Goal: Task Accomplishment & Management: Complete application form

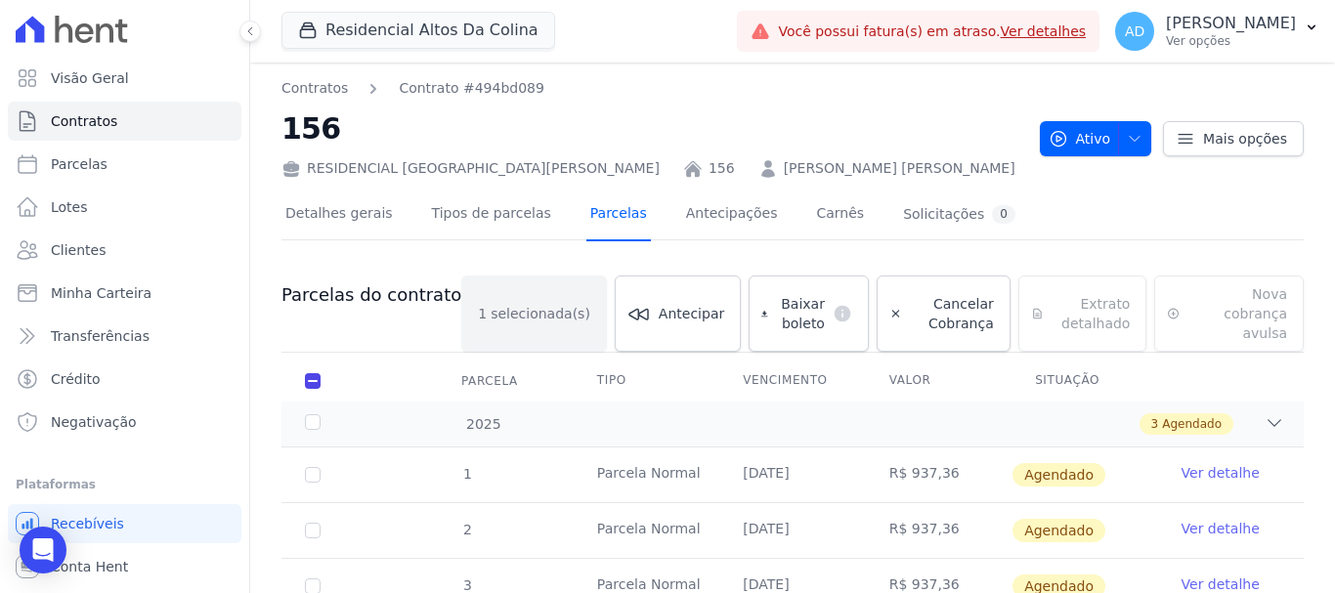
click at [595, 206] on link "Parcelas" at bounding box center [618, 216] width 65 height 52
checkbox input "true"
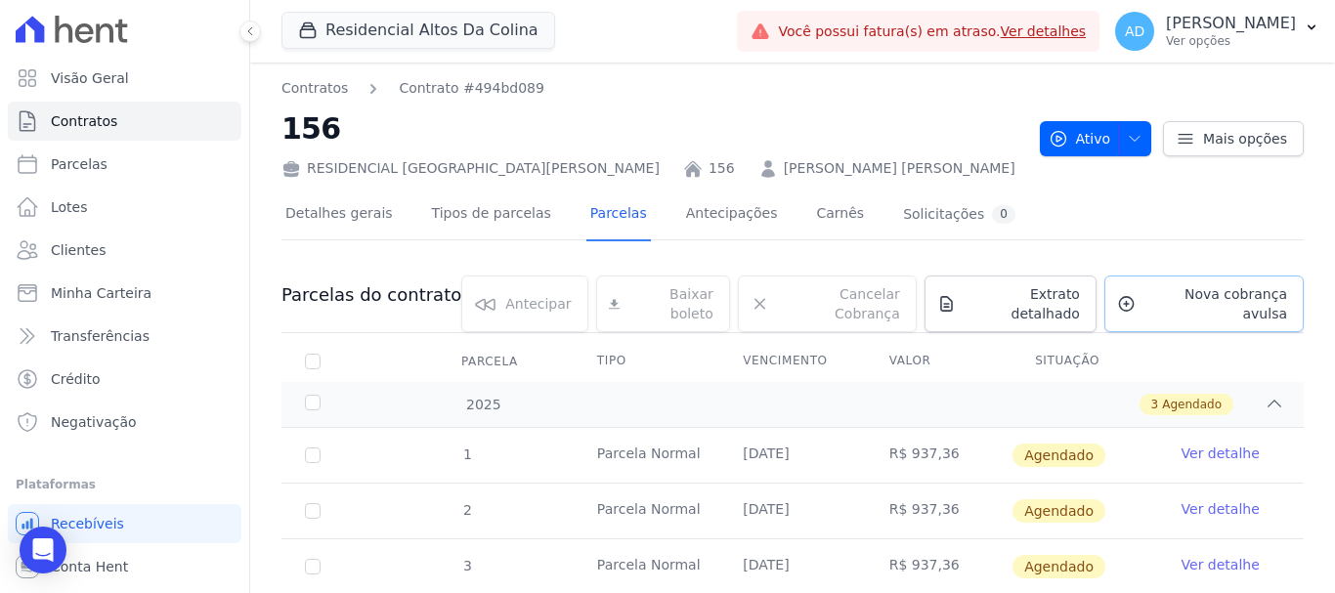
click at [1169, 293] on span "Nova cobrança avulsa" at bounding box center [1215, 303] width 144 height 39
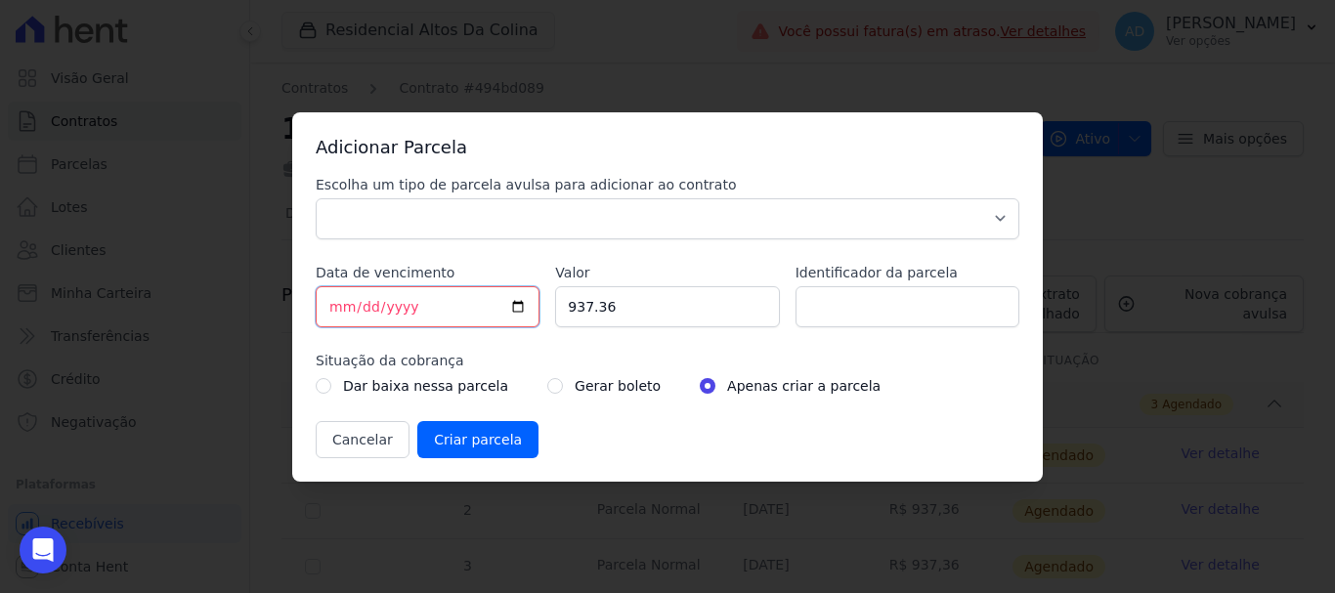
click at [336, 307] on input "[DATE]" at bounding box center [428, 306] width 224 height 41
type input "[DATE]"
click at [648, 306] on input "937.36" at bounding box center [667, 306] width 224 height 41
click at [841, 302] on input "Identificador da parcela" at bounding box center [908, 306] width 224 height 41
type input "01"
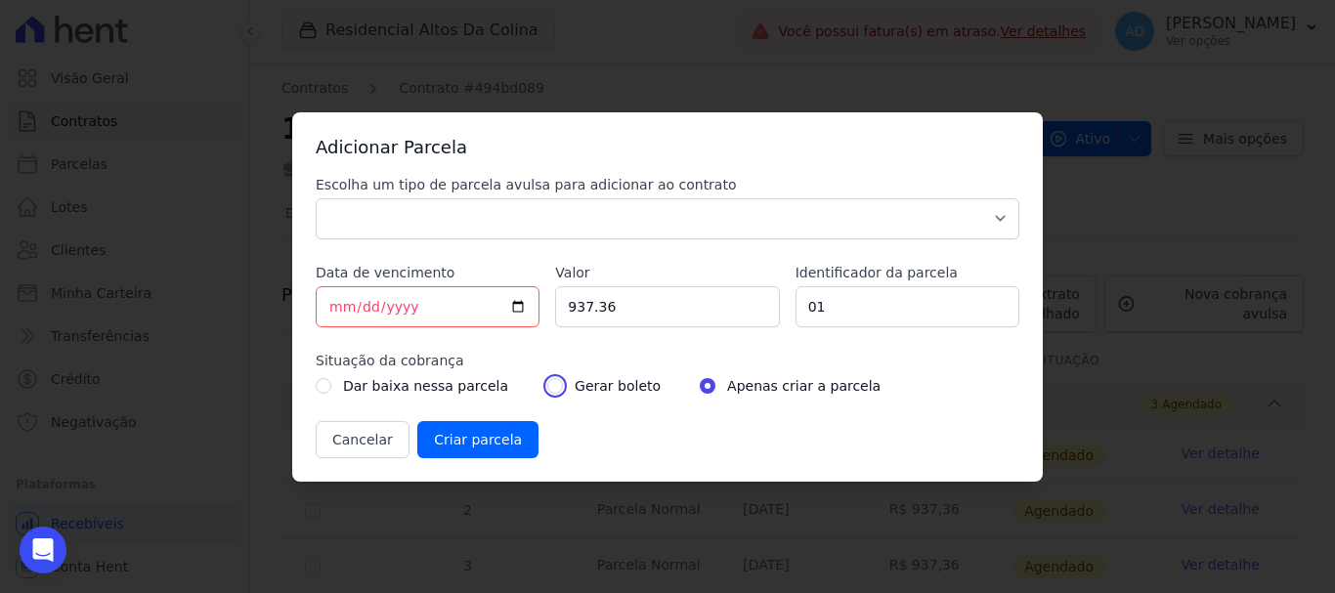
click at [547, 391] on input "radio" at bounding box center [555, 386] width 16 height 16
radio input "true"
click at [485, 434] on input "Criar parcela" at bounding box center [477, 439] width 121 height 37
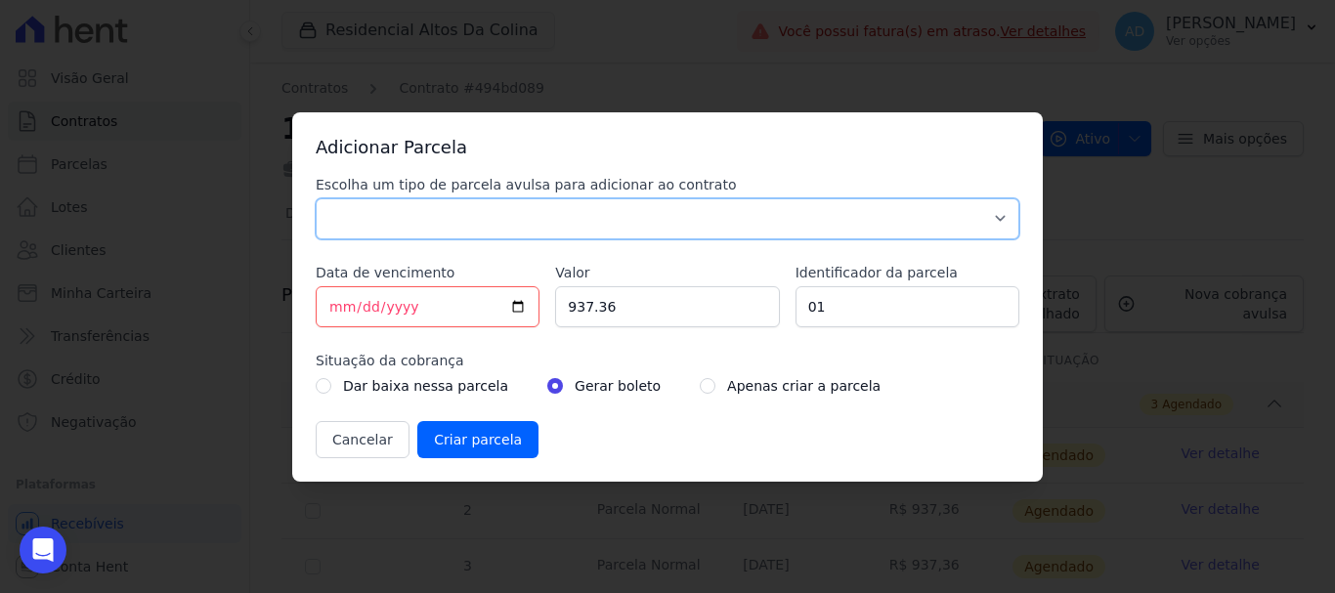
drag, startPoint x: 460, startPoint y: 205, endPoint x: 449, endPoint y: 223, distance: 21.1
click at [460, 205] on select "Parcela Normal Sinal Caução Intercalada Chaves Pré Chaves Pós Chaves Taxas Quit…" at bounding box center [668, 218] width 704 height 41
select select "standard"
click at [316, 198] on select "Parcela Normal Sinal Caução Intercalada Chaves Pré Chaves Pós Chaves Taxas Quit…" at bounding box center [668, 218] width 704 height 41
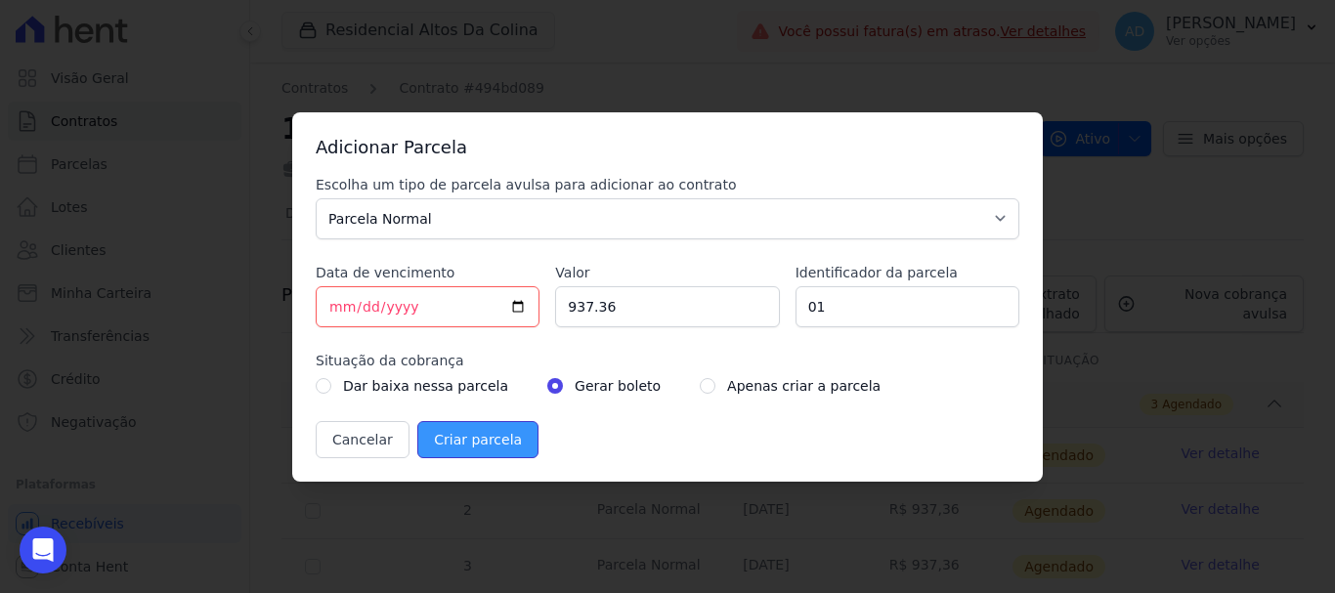
click at [482, 443] on input "Criar parcela" at bounding box center [477, 439] width 121 height 37
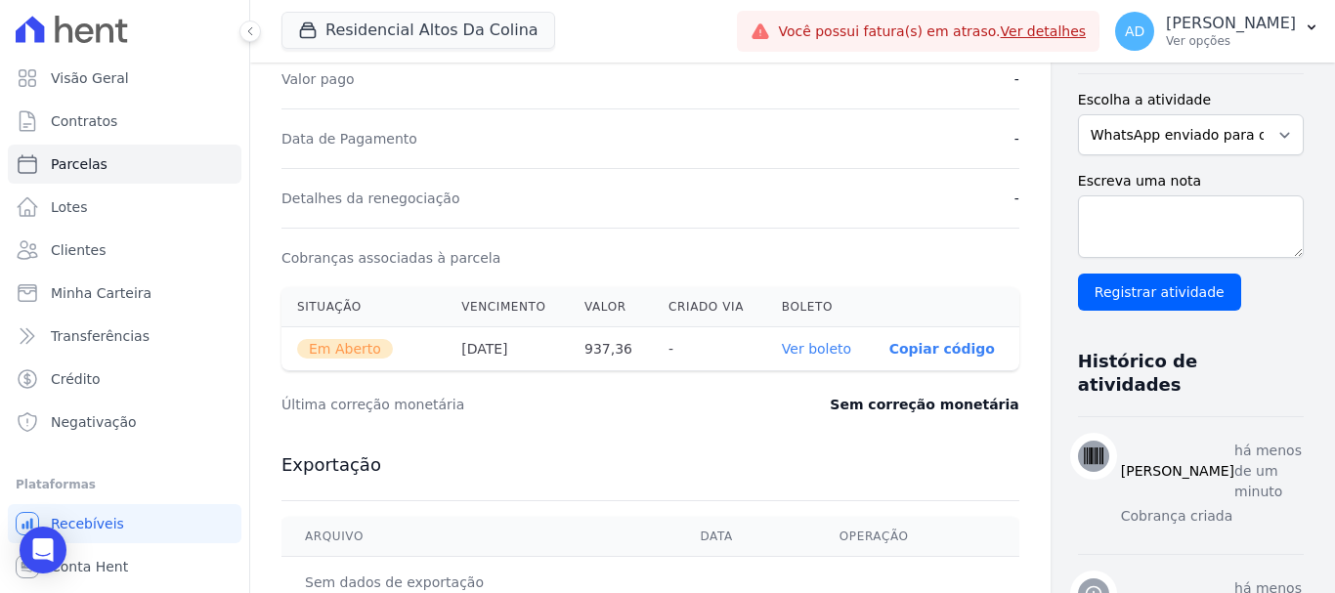
scroll to position [489, 0]
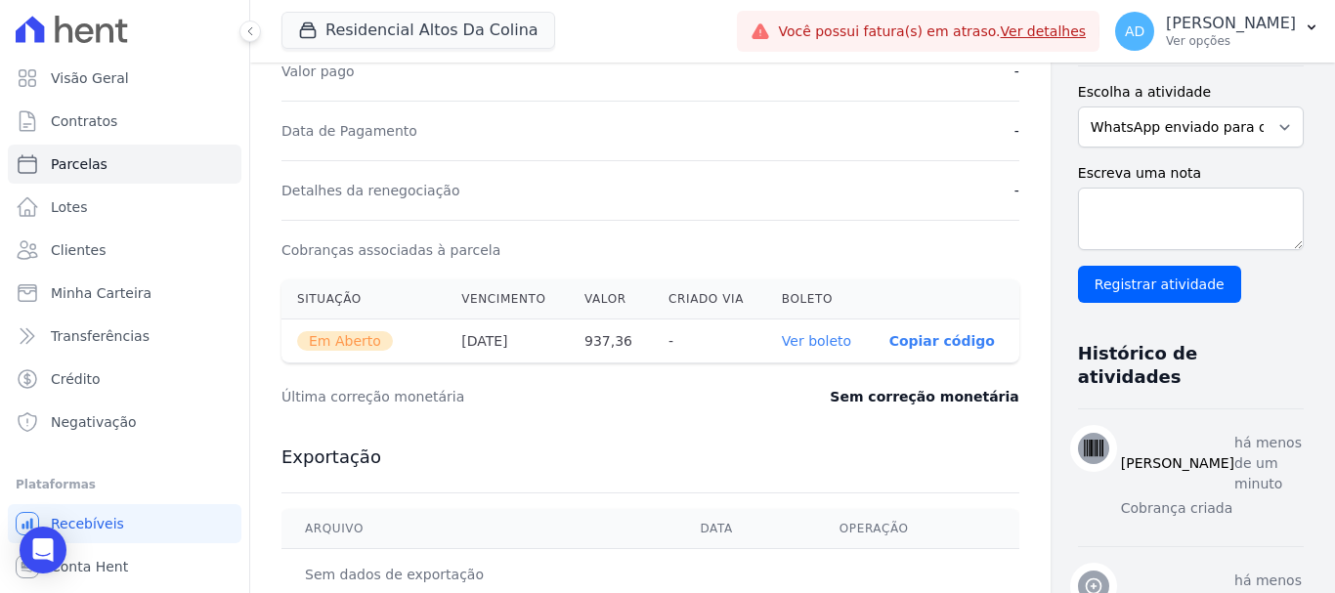
click at [889, 339] on p "Copiar código" at bounding box center [942, 341] width 106 height 16
click at [889, 340] on p "Copiar código" at bounding box center [942, 341] width 106 height 16
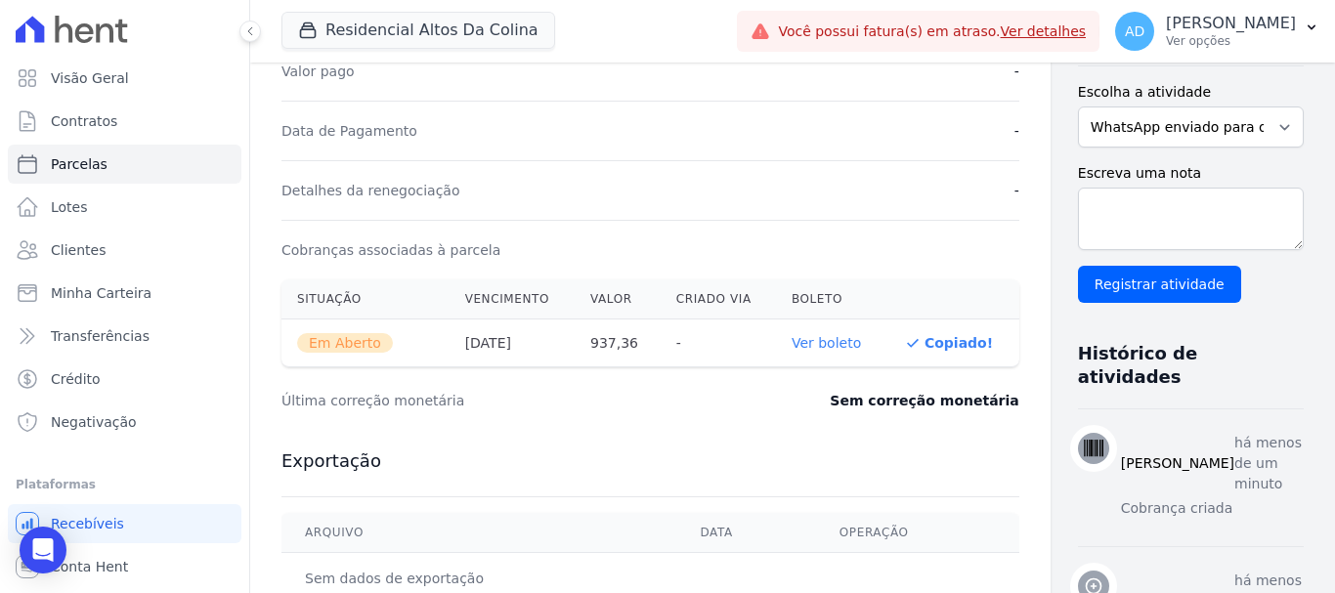
click at [792, 346] on link "Ver boleto" at bounding box center [826, 343] width 69 height 16
